Goal: Navigation & Orientation: Find specific page/section

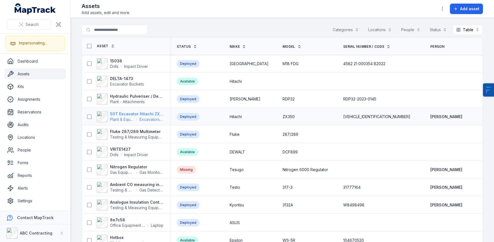
click at [119, 115] on strong "50T Excavator Hitachi ZX350" at bounding box center [137, 114] width 54 height 6
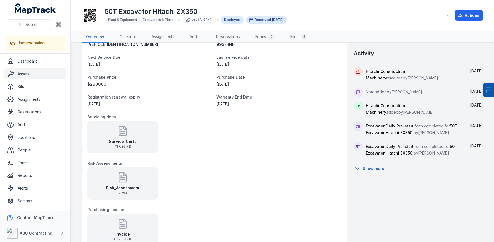
scroll to position [334, 0]
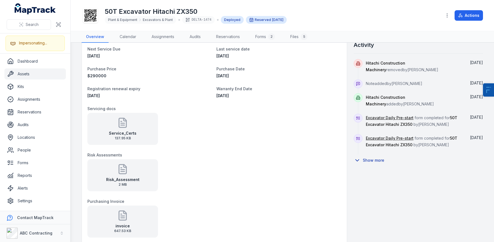
click at [378, 160] on button "Show more" at bounding box center [371, 160] width 34 height 12
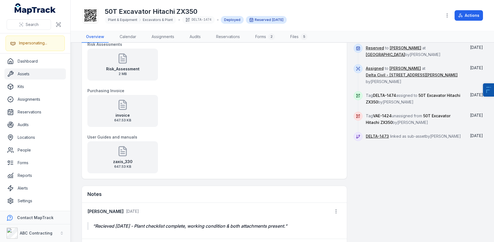
scroll to position [453, 0]
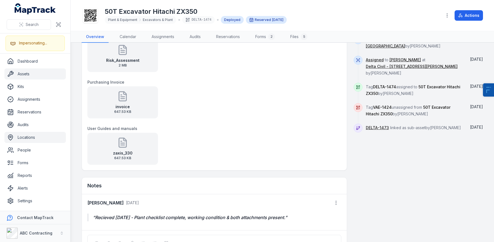
click at [26, 140] on link "Locations" at bounding box center [34, 137] width 61 height 11
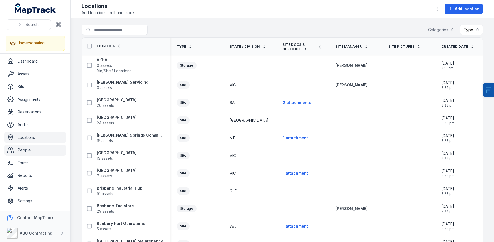
click at [31, 151] on link "People" at bounding box center [34, 150] width 61 height 11
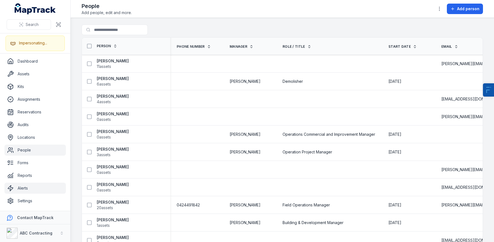
click at [27, 190] on link "Alerts" at bounding box center [34, 188] width 61 height 11
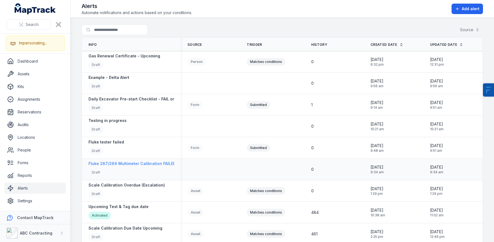
click at [122, 167] on div "Fluke 287/289 Multimeter Calibration FAILED Draft" at bounding box center [132, 169] width 87 height 17
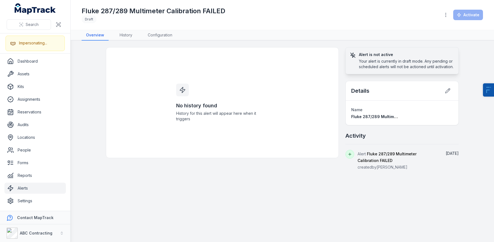
click at [161, 41] on main "No history found History for this alert will appear here when it triggers Alert…" at bounding box center [283, 141] width 424 height 201
click at [170, 35] on link "Configuration" at bounding box center [159, 35] width 33 height 10
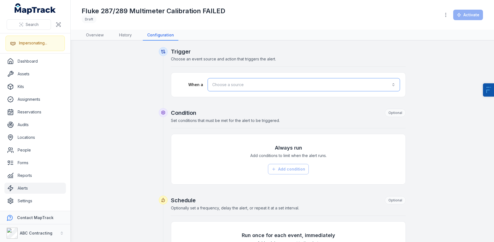
click at [256, 90] on button "Choose a source" at bounding box center [304, 84] width 192 height 13
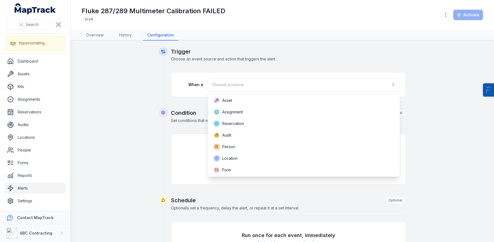
click at [97, 202] on div "Trigger Choose an event source and action that triggers the alert. When a Choos…" at bounding box center [283, 215] width 402 height 336
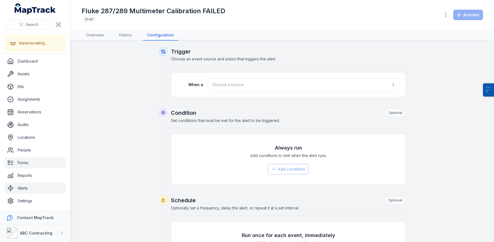
click at [9, 160] on icon at bounding box center [10, 162] width 7 height 7
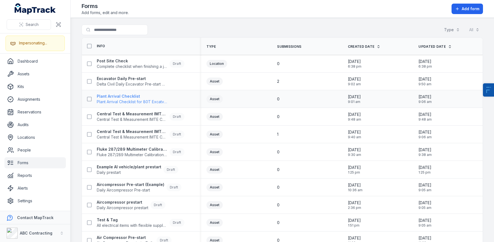
click at [121, 100] on span "Plant Arrival Checklist for 80T Excatvators" at bounding box center [132, 102] width 71 height 6
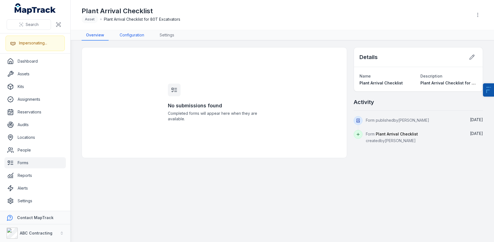
click at [131, 38] on link "Configuration" at bounding box center [131, 35] width 33 height 10
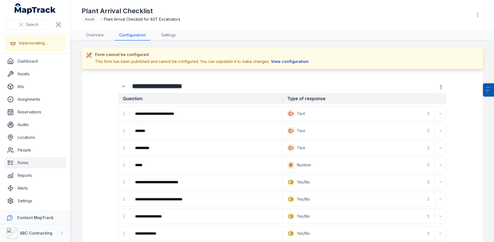
click at [279, 64] on button "View configuration" at bounding box center [290, 61] width 40 height 6
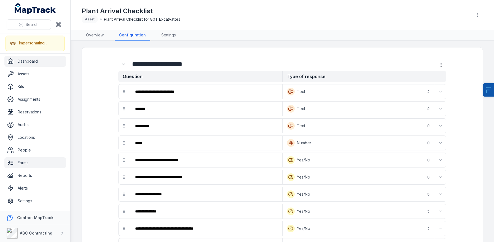
click at [29, 59] on link "Dashboard" at bounding box center [34, 61] width 61 height 11
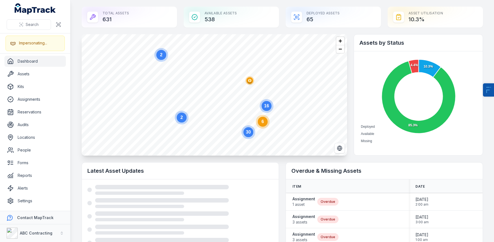
click at [264, 124] on circle at bounding box center [263, 122] width 10 height 10
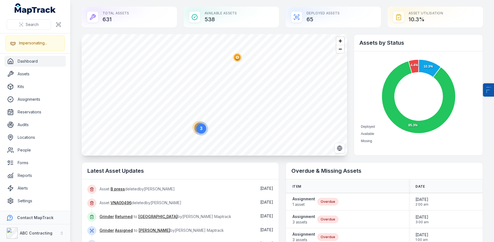
click at [239, 59] on ellipse "button" at bounding box center [237, 57] width 7 height 7
click at [195, 128] on circle at bounding box center [201, 129] width 14 height 14
click at [209, 53] on circle at bounding box center [209, 59] width 14 height 14
click at [210, 82] on circle "button" at bounding box center [208, 80] width 3 height 3
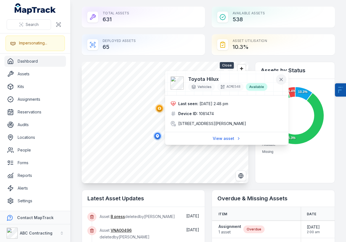
click at [278, 81] on icon at bounding box center [281, 80] width 6 height 6
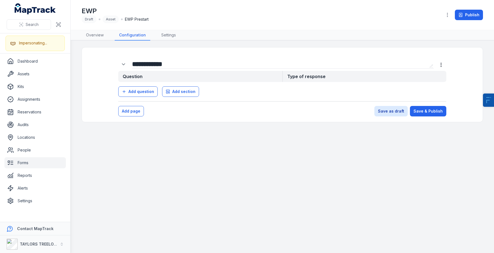
click at [184, 66] on input "**********" at bounding box center [279, 64] width 295 height 9
type input "**********"
click at [136, 176] on main "**********" at bounding box center [283, 147] width 424 height 212
click at [33, 63] on link "Dashboard" at bounding box center [34, 61] width 61 height 11
